Goal: Download file/media

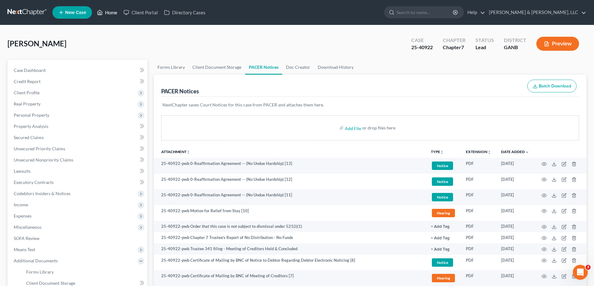
click at [108, 12] on link "Home" at bounding box center [107, 12] width 26 height 11
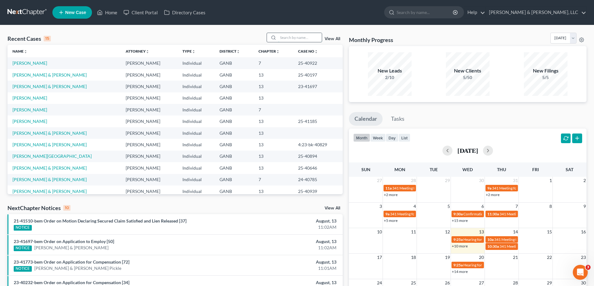
click at [285, 37] on input "search" at bounding box center [300, 37] width 44 height 9
type input "[PERSON_NAME]"
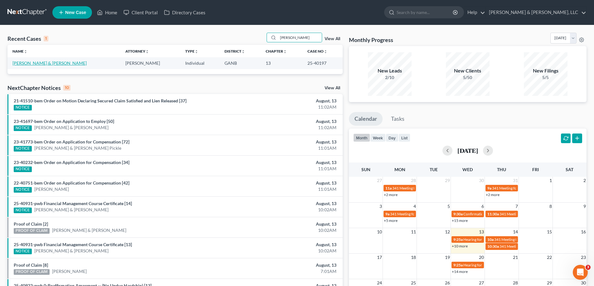
click at [27, 62] on link "[PERSON_NAME] & [PERSON_NAME]" at bounding box center [49, 62] width 74 height 5
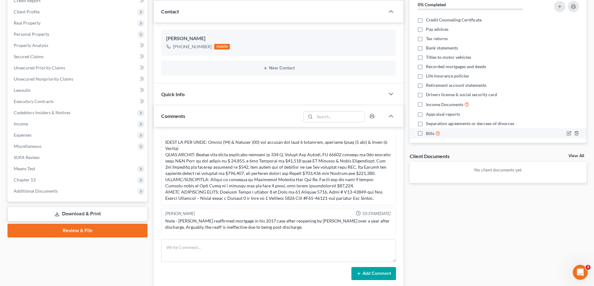
scroll to position [80, 0]
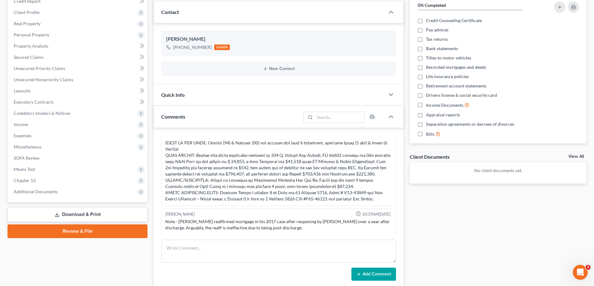
click at [84, 214] on link "Download & Print" at bounding box center [77, 215] width 140 height 15
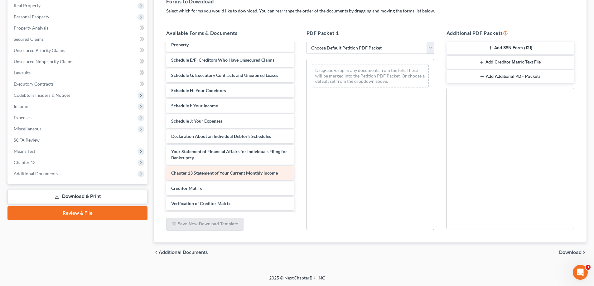
scroll to position [71, 0]
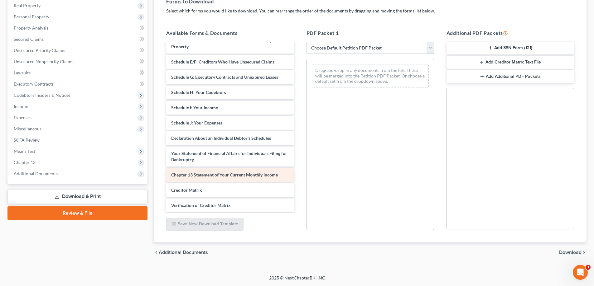
click at [211, 175] on span "Chapter 13 Statement of Your Current Monthly Income" at bounding box center [224, 174] width 107 height 5
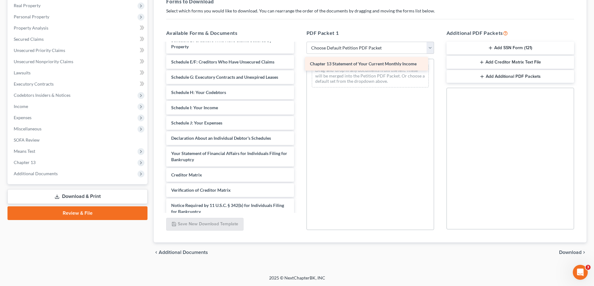
drag, startPoint x: 202, startPoint y: 174, endPoint x: 340, endPoint y: 62, distance: 178.0
click at [299, 62] on div "Chapter 13 Statement of Your Current Monthly Income Voluntary Petition for Indi…" at bounding box center [229, 103] width 137 height 261
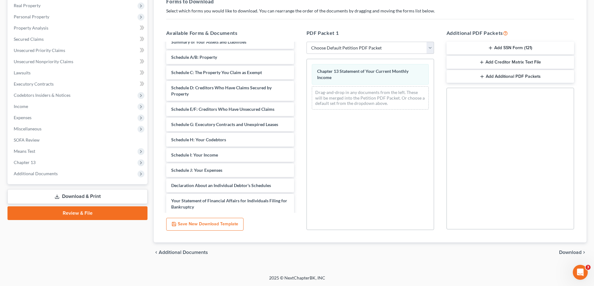
scroll to position [0, 0]
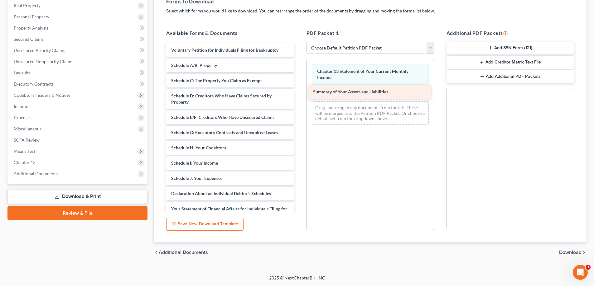
drag, startPoint x: 198, startPoint y: 63, endPoint x: 341, endPoint y: 89, distance: 145.8
click at [299, 89] on div "Summary of Your Assets and Liabilities Voluntary Petition for Individuals Filin…" at bounding box center [229, 166] width 137 height 246
click at [429, 46] on select "Choose Default Petition PDF Packet Complete Bankruptcy Petition (all forms and …" at bounding box center [369, 48] width 127 height 12
select select "2"
click at [306, 42] on select "Choose Default Petition PDF Packet Complete Bankruptcy Petition (all forms and …" at bounding box center [369, 48] width 127 height 12
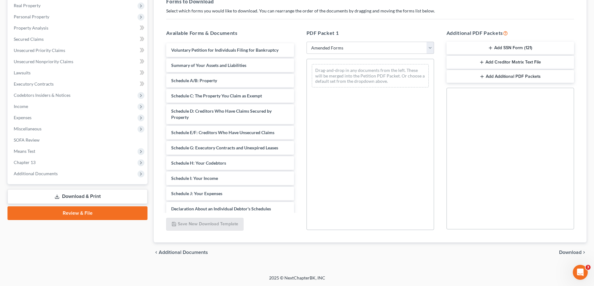
click at [566, 250] on span "Download" at bounding box center [570, 252] width 22 height 5
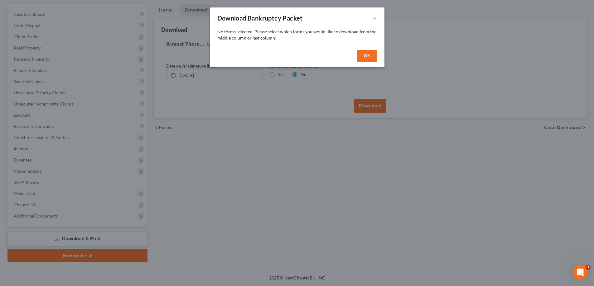
scroll to position [56, 0]
drag, startPoint x: 368, startPoint y: 56, endPoint x: 273, endPoint y: 113, distance: 111.1
click at [367, 58] on button "OK" at bounding box center [369, 56] width 20 height 12
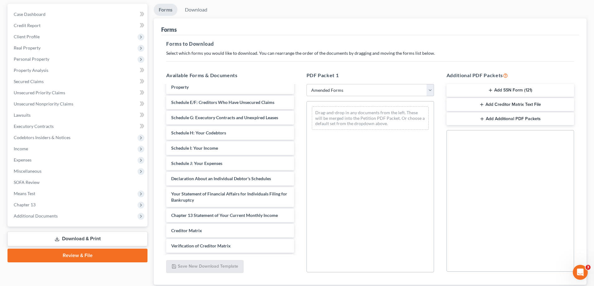
scroll to position [75, 0]
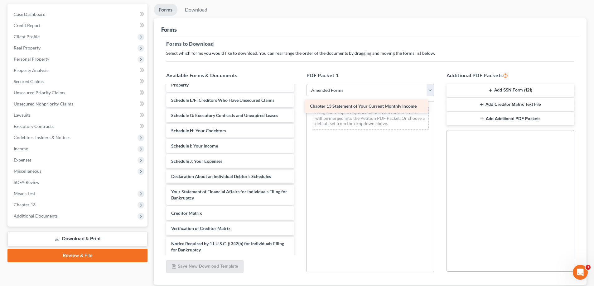
drag, startPoint x: 188, startPoint y: 212, endPoint x: 327, endPoint y: 105, distance: 175.3
click at [299, 105] on div "Chapter 13 Statement of Your Current Monthly Income Voluntary Petition for Indi…" at bounding box center [229, 141] width 137 height 261
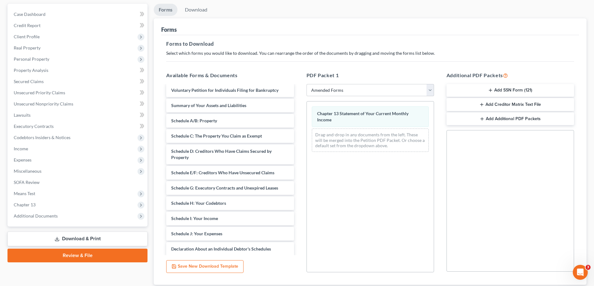
scroll to position [0, 0]
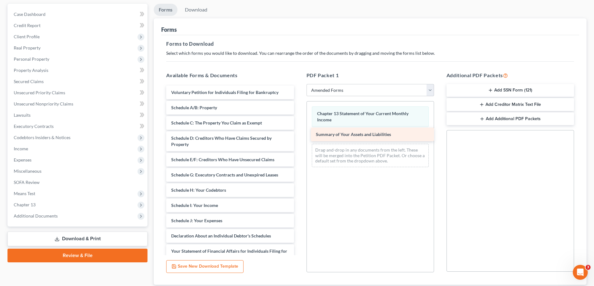
drag, startPoint x: 175, startPoint y: 106, endPoint x: 320, endPoint y: 134, distance: 148.2
click at [299, 133] on div "Summary of Your Assets and Liabilities Voluntary Petition for Individuals Filin…" at bounding box center [229, 209] width 137 height 246
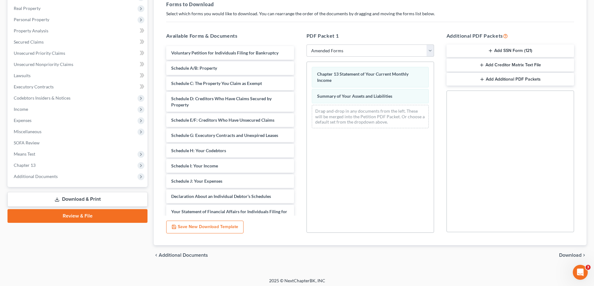
scroll to position [98, 0]
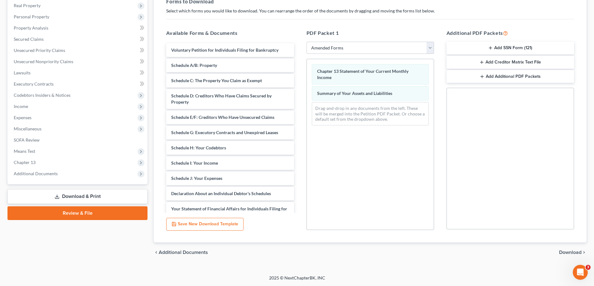
drag, startPoint x: 571, startPoint y: 251, endPoint x: 558, endPoint y: 252, distance: 12.5
click at [570, 251] on span "Download" at bounding box center [570, 252] width 22 height 5
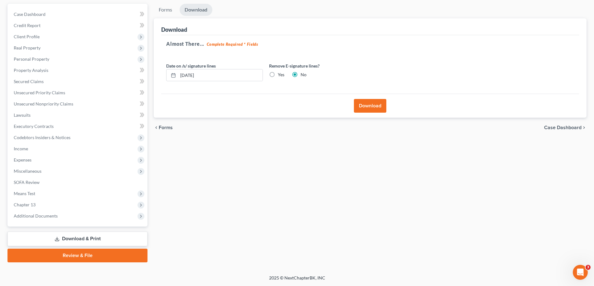
click at [361, 105] on button "Download" at bounding box center [370, 106] width 32 height 14
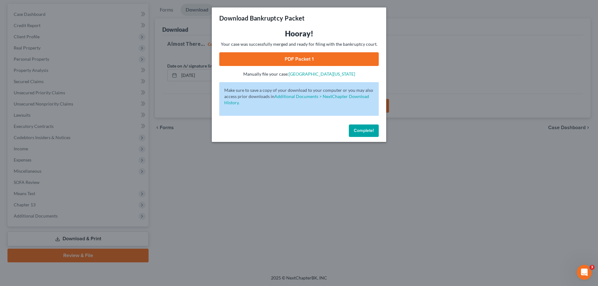
click at [303, 60] on link "PDF Packet 1" at bounding box center [299, 59] width 160 height 14
click at [370, 131] on span "Complete!" at bounding box center [364, 130] width 20 height 5
